Goal: Task Accomplishment & Management: Complete application form

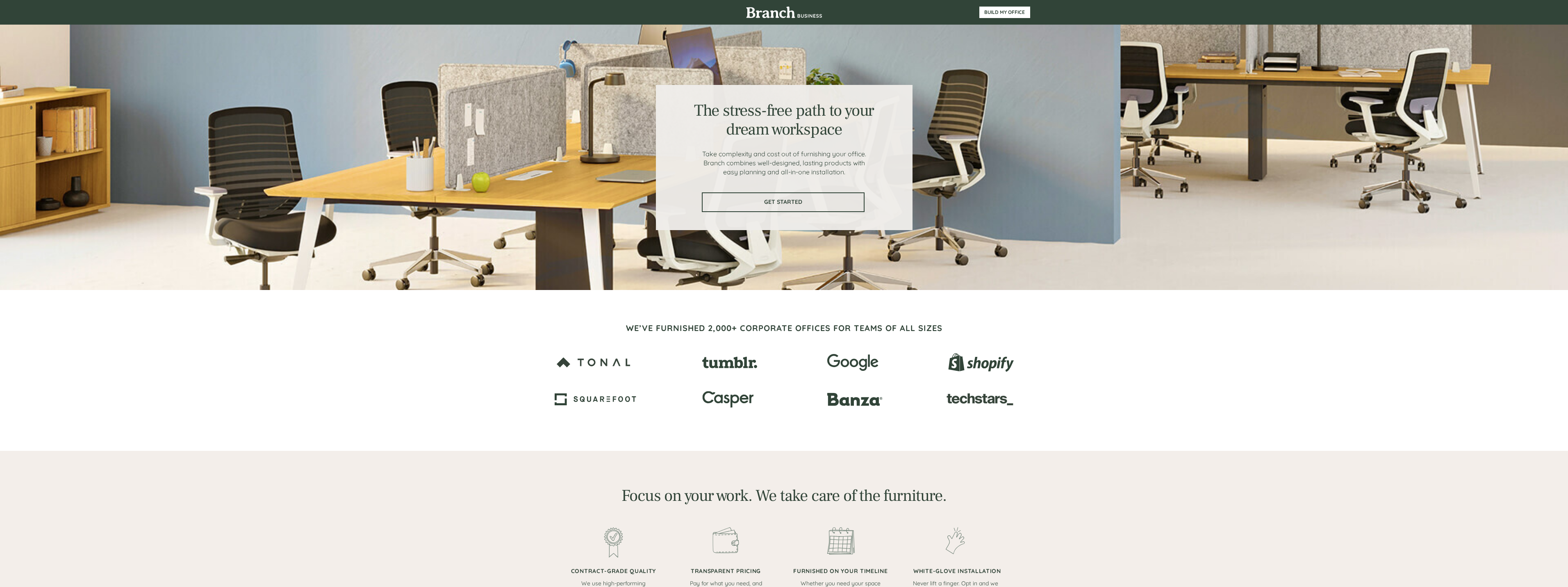
click at [830, 206] on link "GET STARTED" at bounding box center [783, 202] width 163 height 19
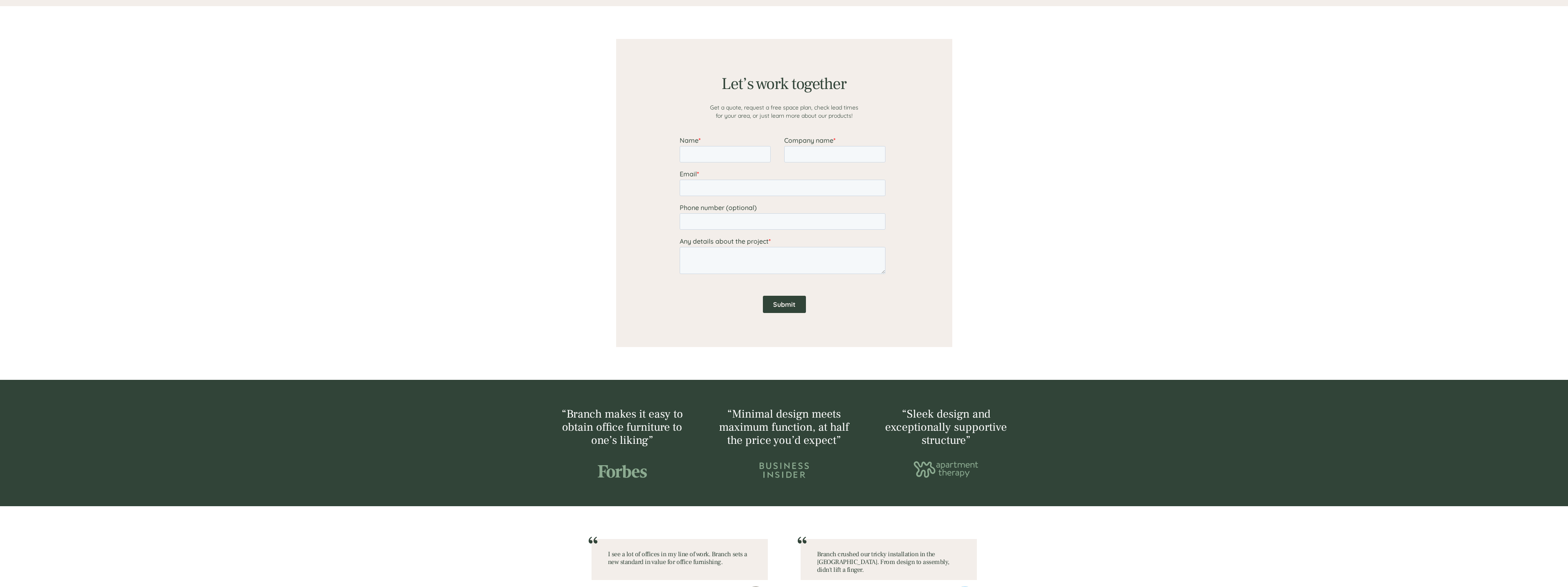
scroll to position [636, 0]
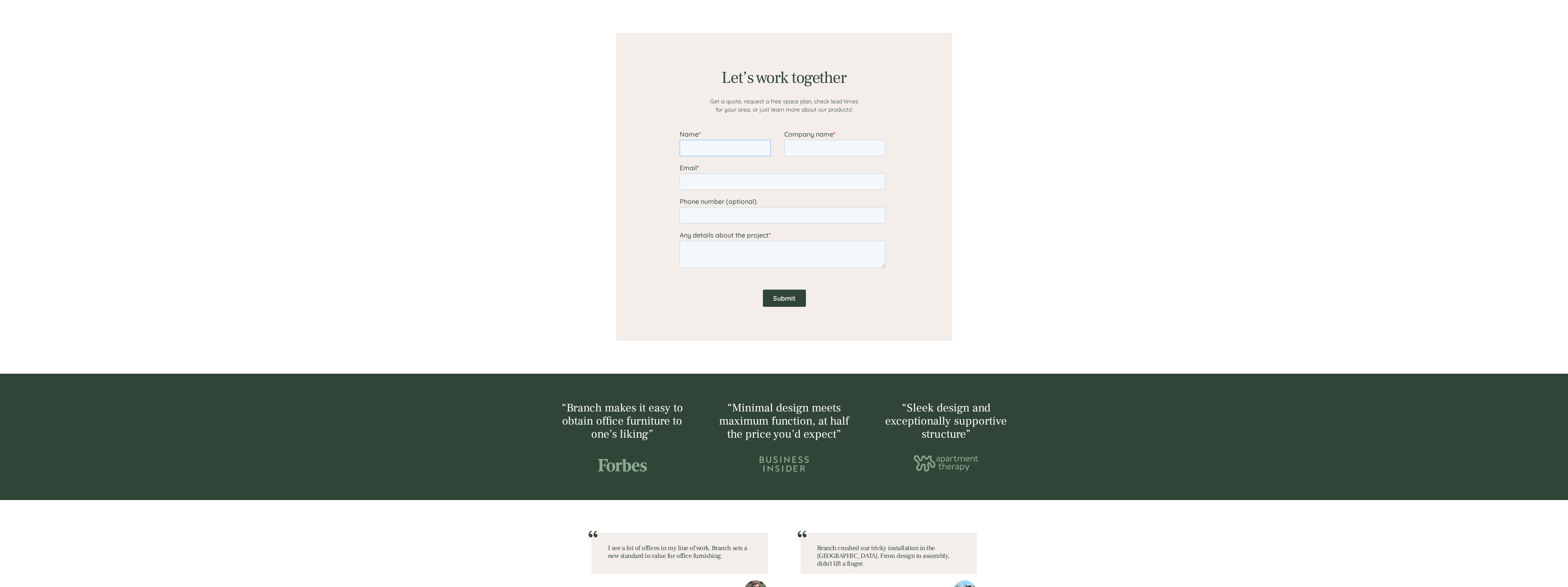
click at [712, 150] on input "Name *" at bounding box center [725, 148] width 91 height 16
type input "[PERSON_NAME]"
type input "Penn State"
click at [714, 181] on input "Email *" at bounding box center [782, 181] width 206 height 16
type input "[EMAIL_ADDRESS][DOMAIN_NAME]"
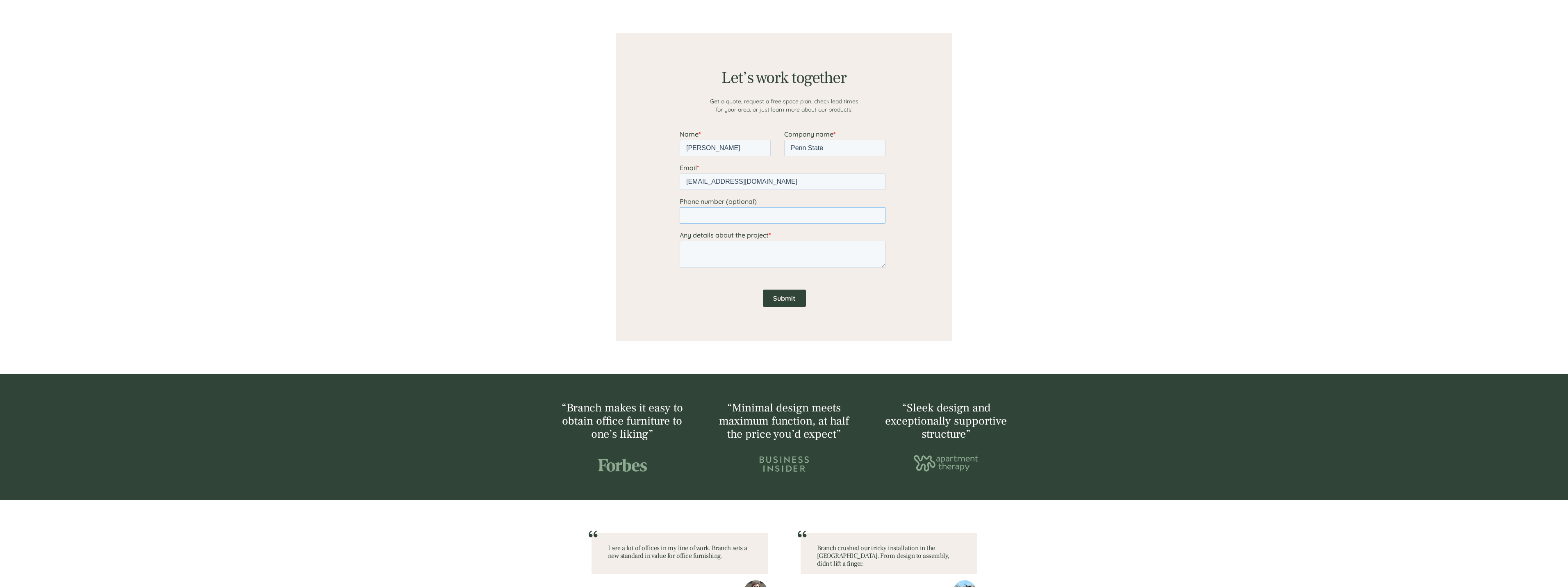
click at [709, 215] on input "Phone number (optional)" at bounding box center [782, 215] width 206 height 16
type input "[PHONE_NUMBER]"
click at [760, 258] on textarea "Any details about the project *" at bounding box center [782, 254] width 206 height 27
type textarea "This is for a one day event located in our conference room. Looking to seat 27 …"
click at [719, 149] on input "[PERSON_NAME]" at bounding box center [725, 148] width 91 height 16
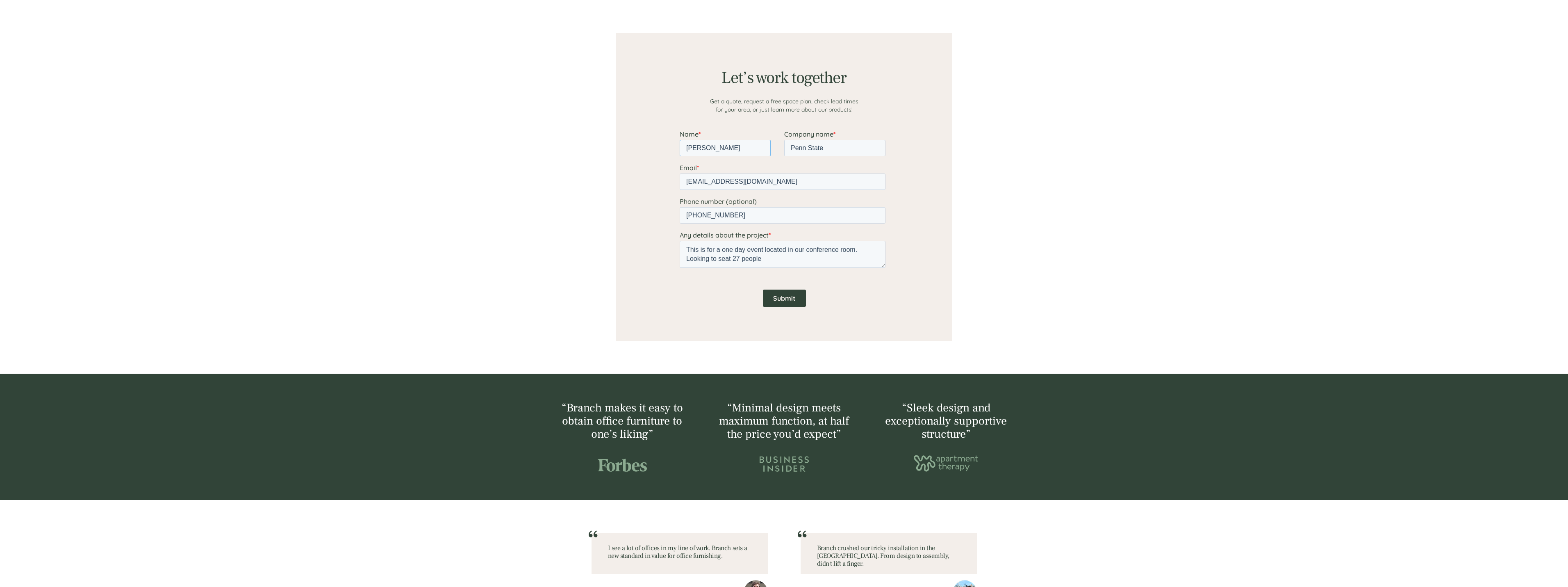
type input "[PERSON_NAME]"
click at [768, 258] on textarea "This is for a one day event located in our conference room. Looking to seat 27 …" at bounding box center [782, 254] width 206 height 27
click at [747, 249] on textarea "This is for a one day event located in our conference room. Looking to seat 27 …" at bounding box center [782, 254] width 206 height 27
click at [799, 260] on textarea "This is for a one day corporate event located in our conference room. Looking t…" at bounding box center [782, 254] width 206 height 27
click at [793, 259] on textarea "This is for a one day corporate event located in our conference room. Looking t…" at bounding box center [782, 254] width 206 height 27
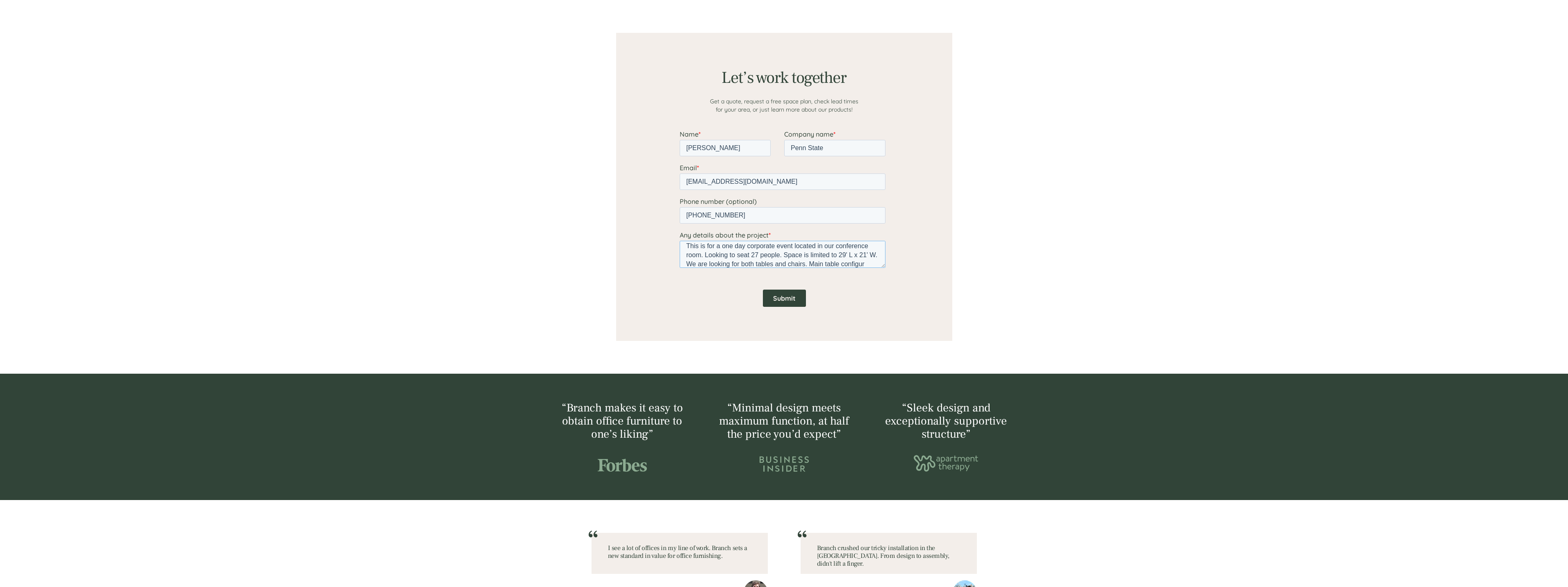
scroll to position [13, 0]
click at [911, 290] on div at bounding box center [784, 187] width 336 height 308
click at [851, 262] on textarea "This is for a one day corporate event located in our conference room. Looking t…" at bounding box center [782, 254] width 206 height 27
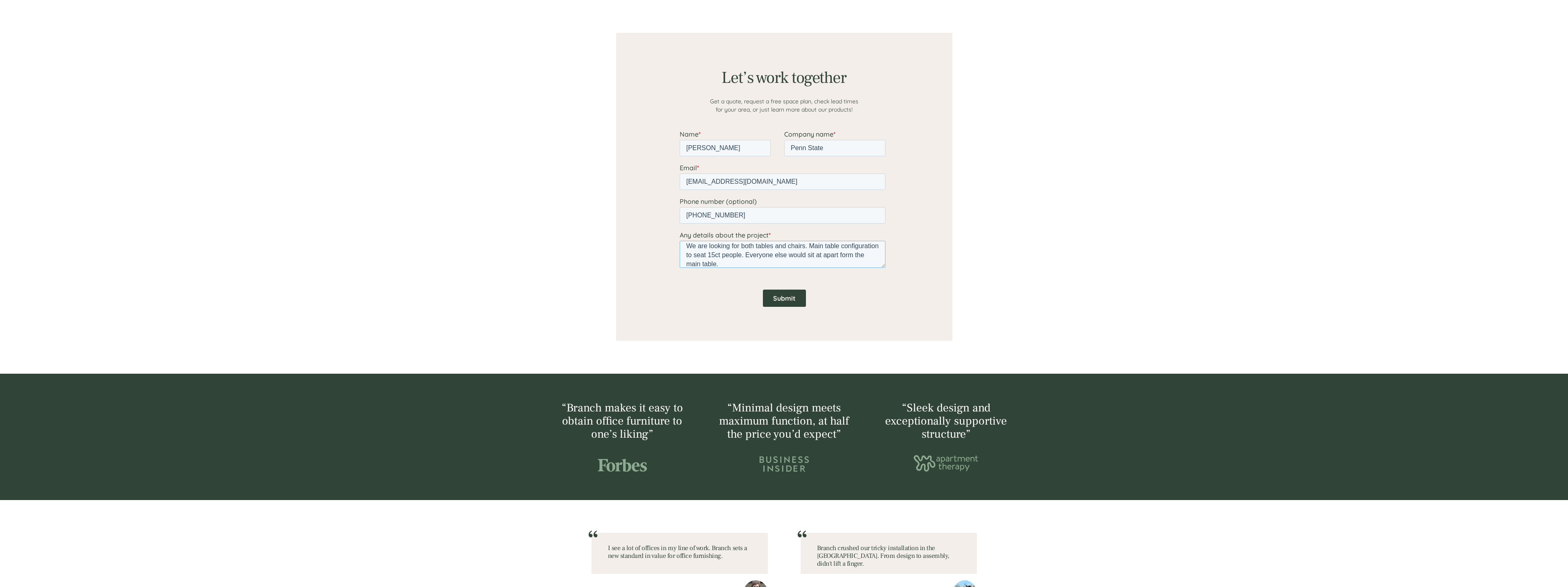
type textarea "This is for a one day corporate event located in our conference room. Looking t…"
click at [785, 294] on input "Submit" at bounding box center [784, 298] width 43 height 17
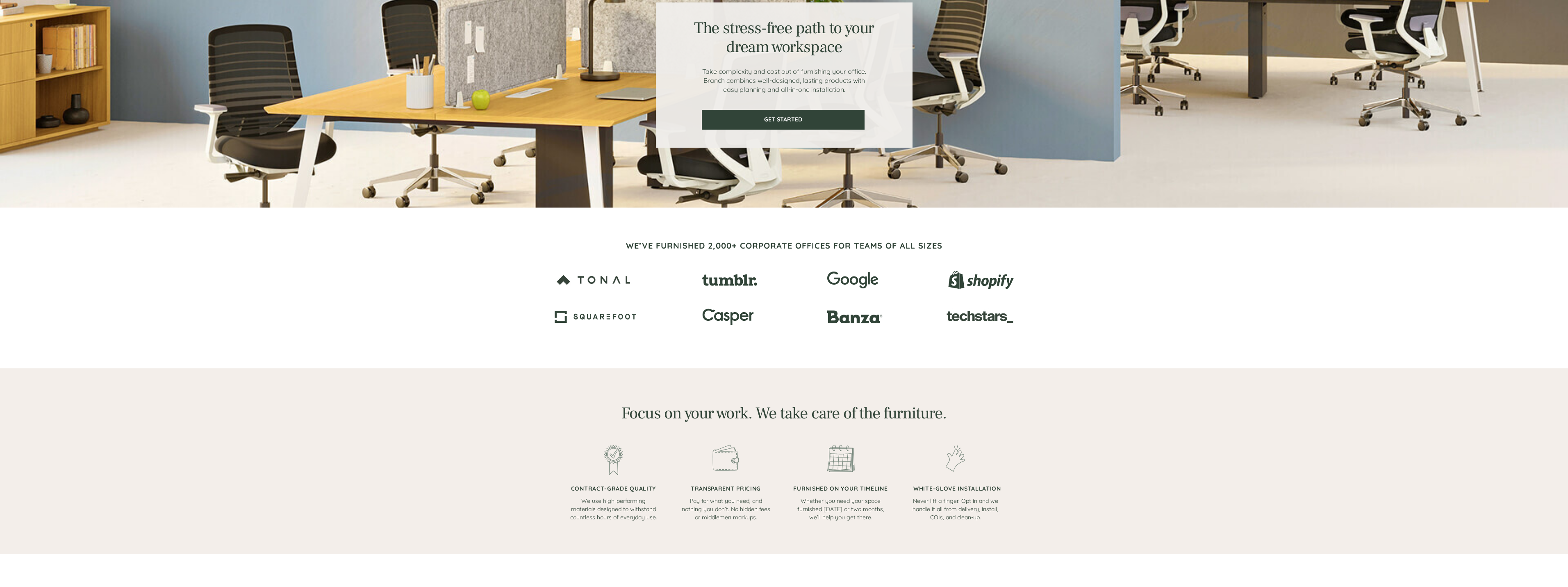
scroll to position [0, 0]
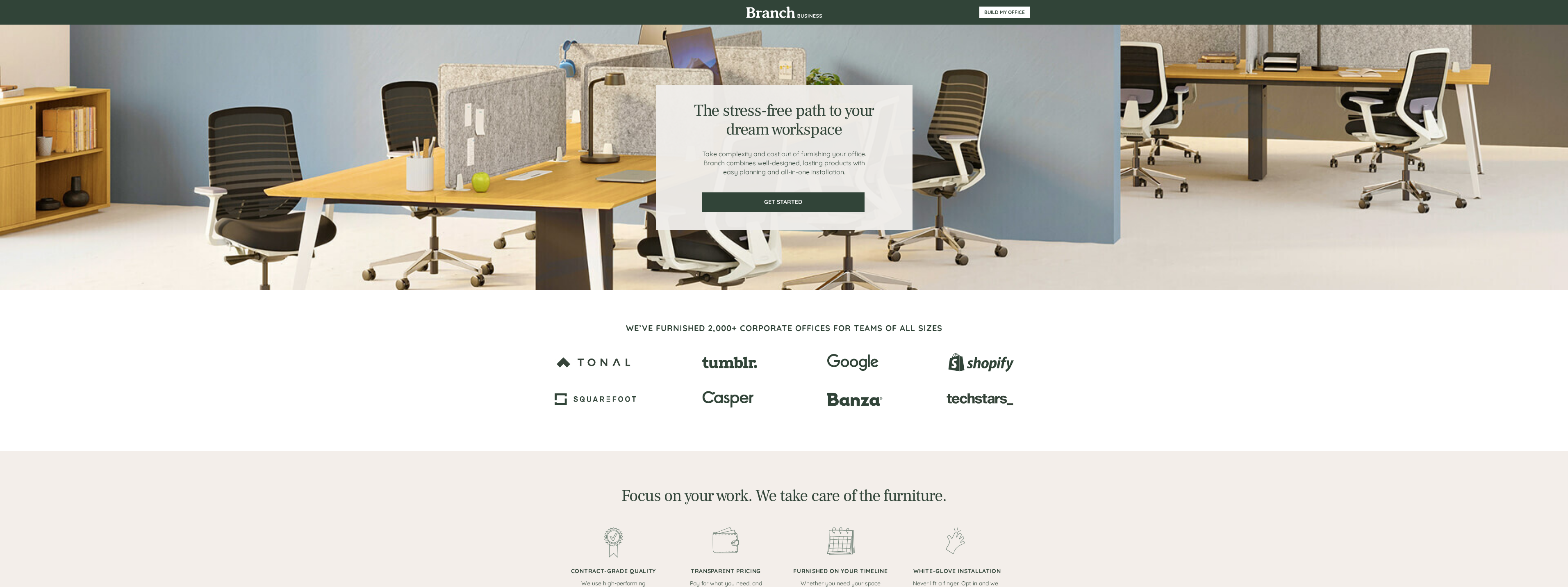
click at [1354, 483] on div at bounding box center [784, 543] width 1568 height 186
